Goal: Answer question/provide support

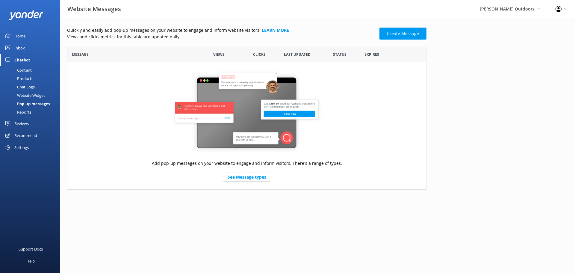
scroll to position [138, 355]
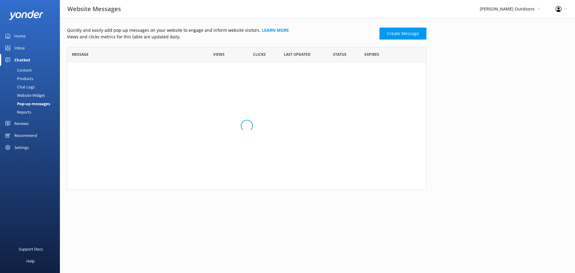
scroll to position [138, 355]
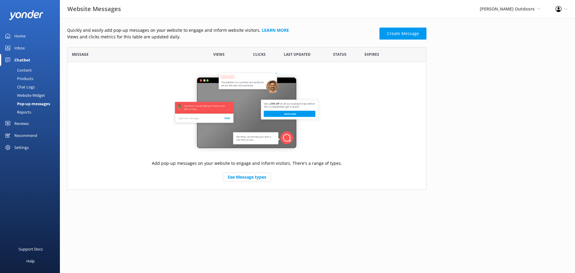
click at [21, 47] on div "Inbox" at bounding box center [19, 48] width 10 height 12
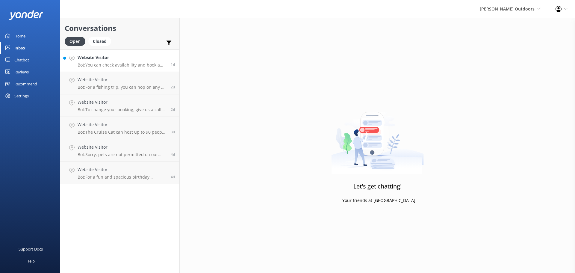
click at [98, 59] on h4 "Website Visitor" at bounding box center [122, 57] width 89 height 7
